Goal: Task Accomplishment & Management: Complete application form

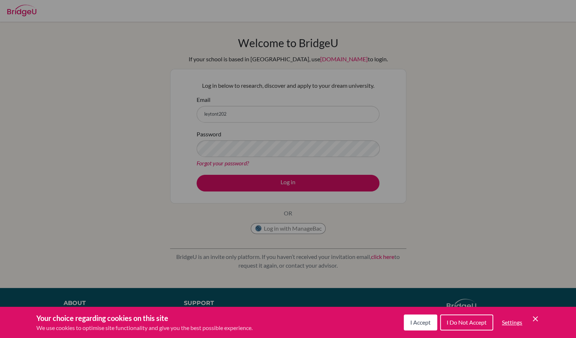
click at [417, 329] on button "I Accept" at bounding box center [419, 323] width 33 height 16
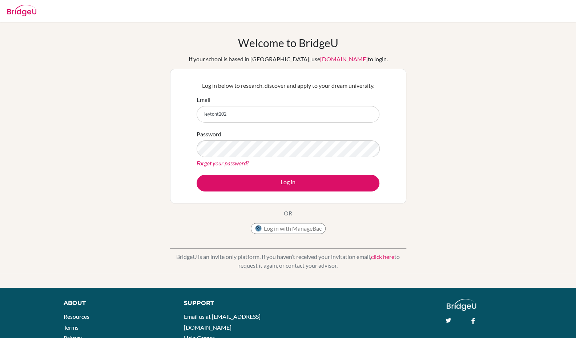
click at [297, 104] on div "Email leytont202" at bounding box center [287, 109] width 183 height 27
click at [285, 118] on input "leytont202" at bounding box center [287, 114] width 183 height 17
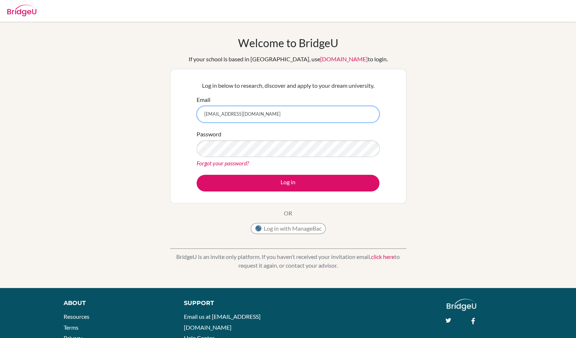
type input "[EMAIL_ADDRESS][DOMAIN_NAME]"
click at [196, 175] on button "Log in" at bounding box center [287, 183] width 183 height 17
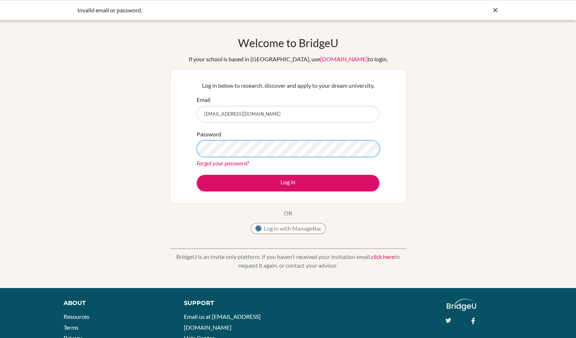
click at [196, 175] on button "Log in" at bounding box center [287, 183] width 183 height 17
